Goal: Communication & Community: Answer question/provide support

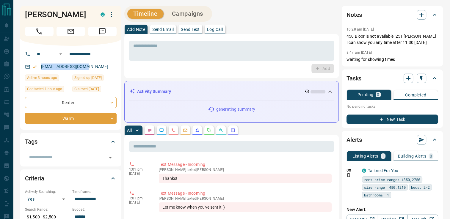
drag, startPoint x: 88, startPoint y: 76, endPoint x: 38, endPoint y: 74, distance: 50.3
click at [38, 72] on div "[EMAIL_ADDRESS][DOMAIN_NAME]" at bounding box center [71, 67] width 92 height 10
drag, startPoint x: 38, startPoint y: 74, endPoint x: 53, endPoint y: 78, distance: 15.3
copy link "[EMAIL_ADDRESS][DOMAIN_NAME]"
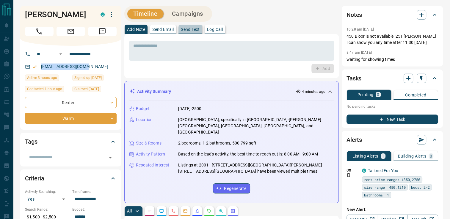
click at [185, 29] on p "Send Text" at bounding box center [190, 29] width 19 height 4
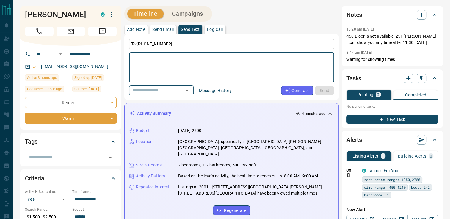
click at [183, 64] on textarea at bounding box center [231, 67] width 196 height 25
type textarea "****"
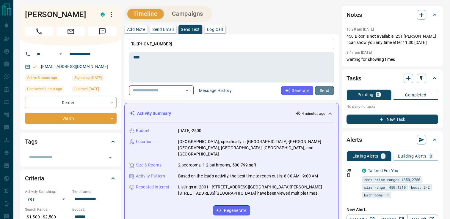
click at [323, 90] on button "Send" at bounding box center [324, 91] width 19 height 10
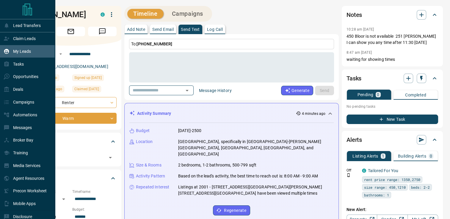
click at [21, 48] on div "My Leads" at bounding box center [17, 52] width 27 height 10
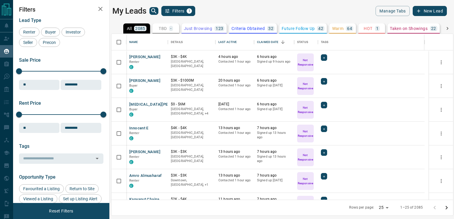
scroll to position [162, 337]
click at [152, 12] on icon "search button" at bounding box center [153, 10] width 5 height 5
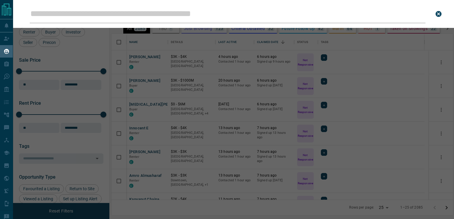
click at [141, 16] on input "Leads Search Bar" at bounding box center [228, 14] width 396 height 18
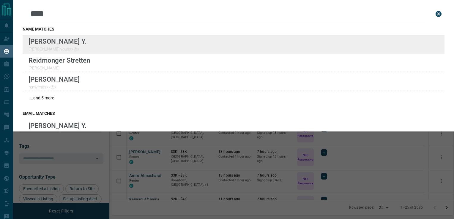
type input "****"
